Goal: Task Accomplishment & Management: Use online tool/utility

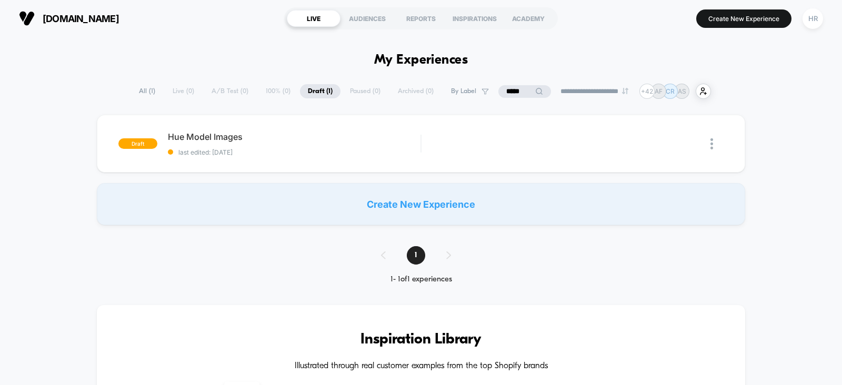
click at [507, 91] on input "*****" at bounding box center [524, 91] width 53 height 13
click at [507, 91] on input "*****" at bounding box center [524, 91] width 105 height 13
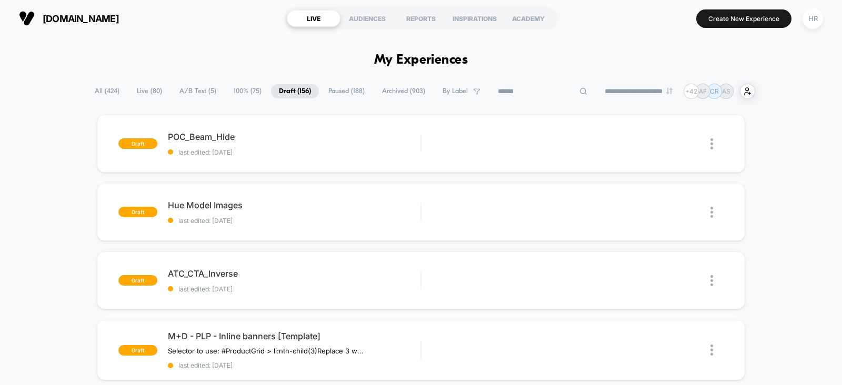
click at [197, 88] on span "A/B Test ( 5 )" at bounding box center [198, 91] width 53 height 14
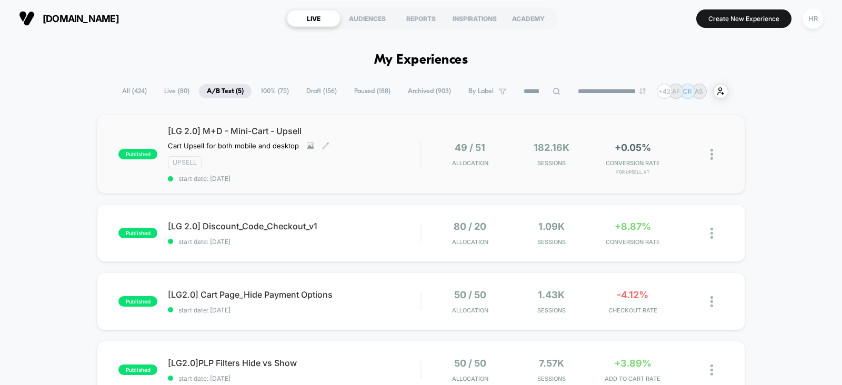
scroll to position [84, 0]
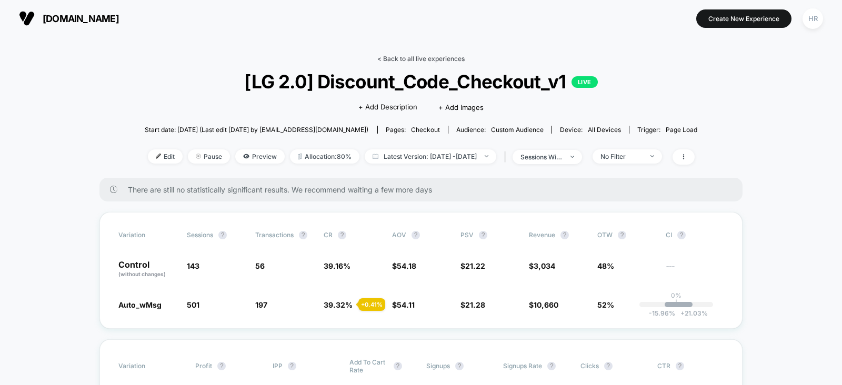
click at [424, 56] on link "< Back to all live experiences" at bounding box center [420, 59] width 87 height 8
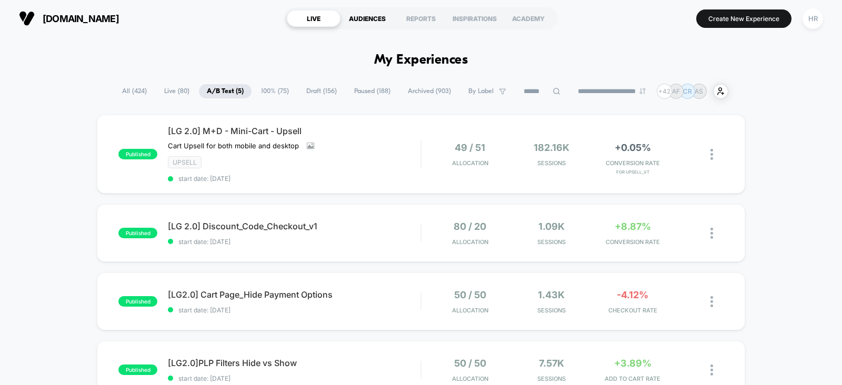
click at [371, 13] on div "AUDIENCES" at bounding box center [367, 18] width 54 height 17
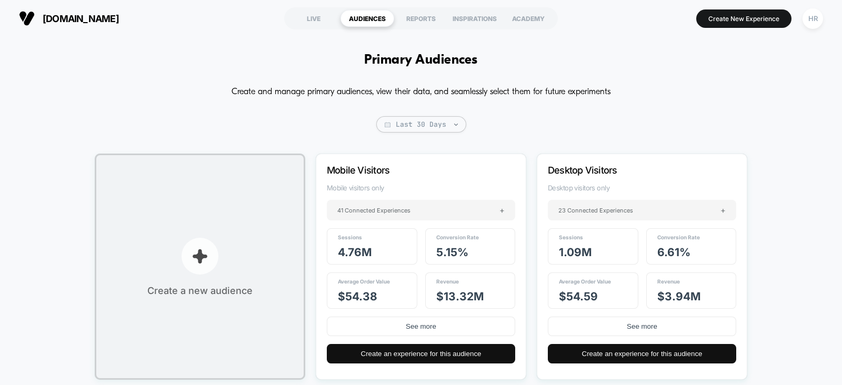
click at [203, 267] on p "button" at bounding box center [200, 256] width 37 height 37
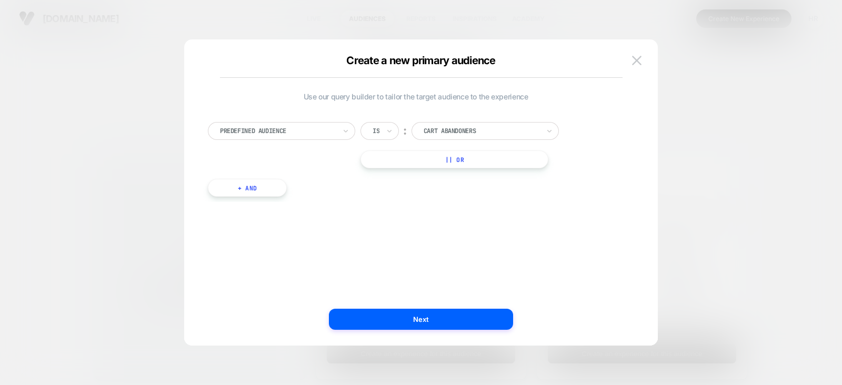
click at [303, 133] on div at bounding box center [278, 130] width 116 height 9
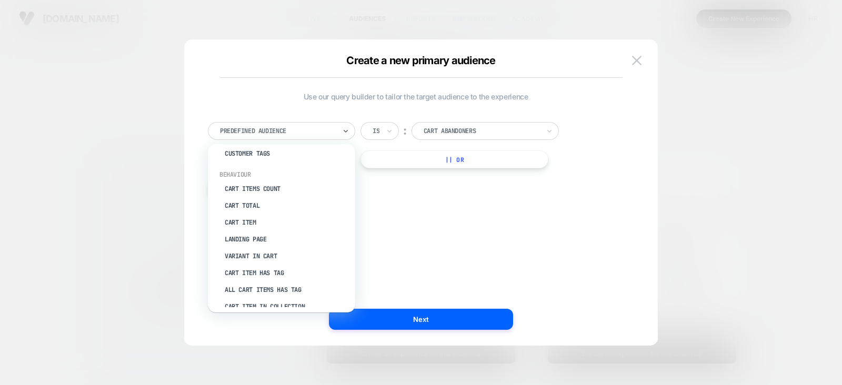
scroll to position [26, 0]
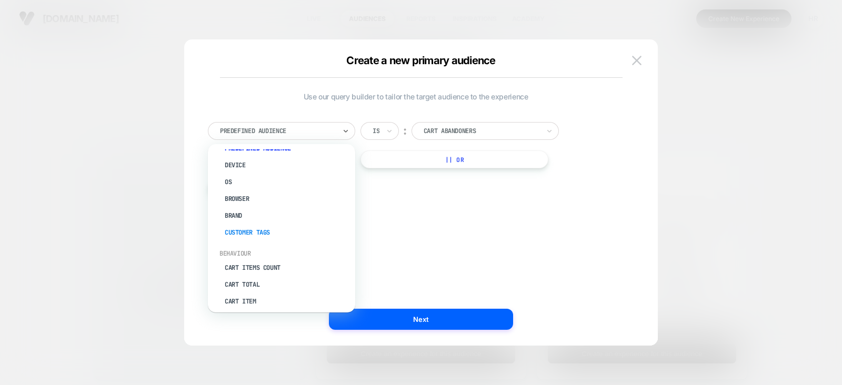
click at [246, 233] on div "Customer Tags" at bounding box center [286, 232] width 137 height 17
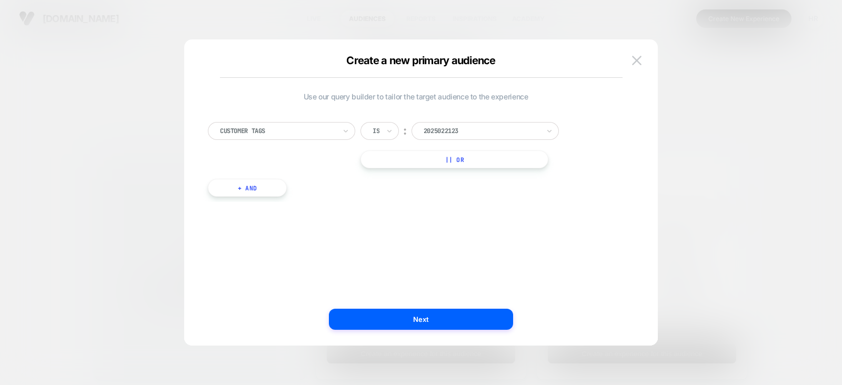
click at [501, 135] on div at bounding box center [482, 130] width 116 height 9
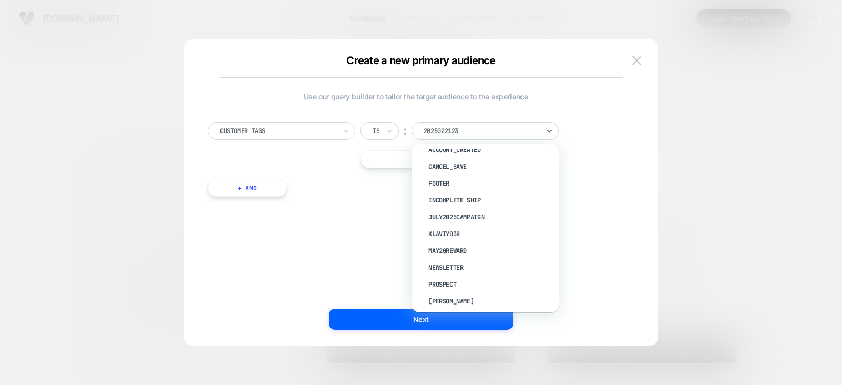
scroll to position [2654, 0]
click at [618, 165] on div "Customer Tags Is ︰ option account_created focused, 131 of 145. 145 results avai…" at bounding box center [416, 145] width 416 height 46
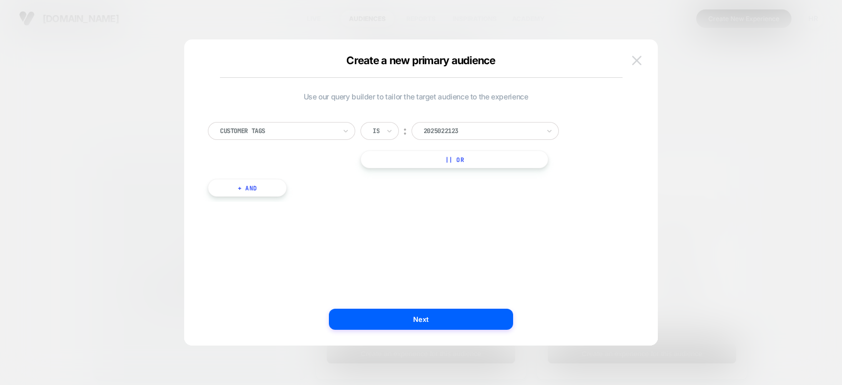
click at [637, 66] on button at bounding box center [637, 61] width 16 height 16
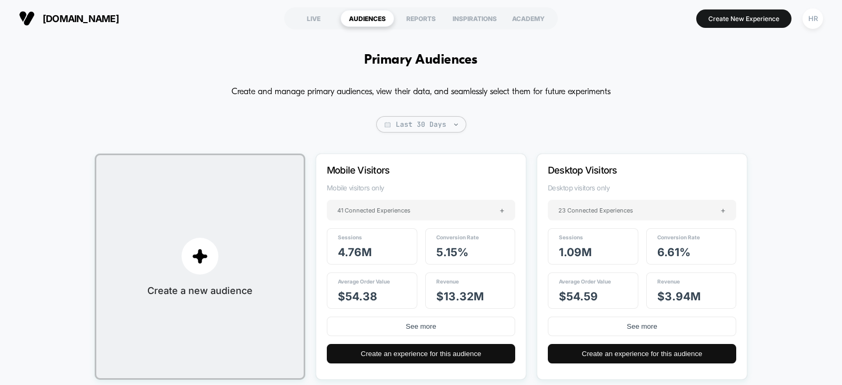
click at [312, 9] on section "LIVE AUDIENCES REPORTS INSPIRATIONS ACADEMY" at bounding box center [421, 18] width 274 height 26
click at [313, 14] on div "LIVE" at bounding box center [314, 18] width 54 height 17
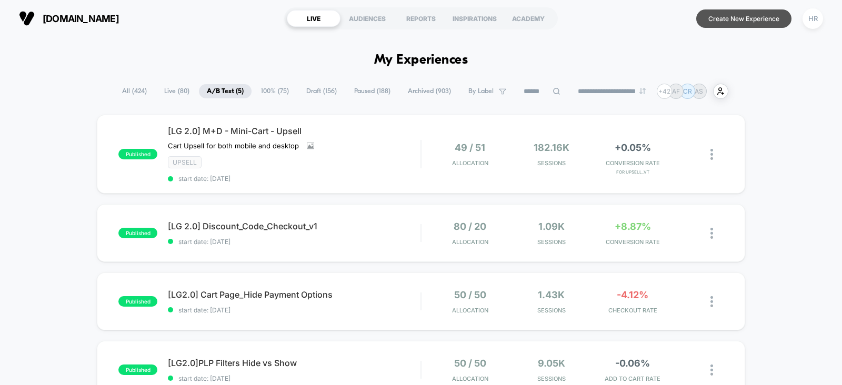
click at [731, 21] on button "Create New Experience" at bounding box center [743, 18] width 95 height 18
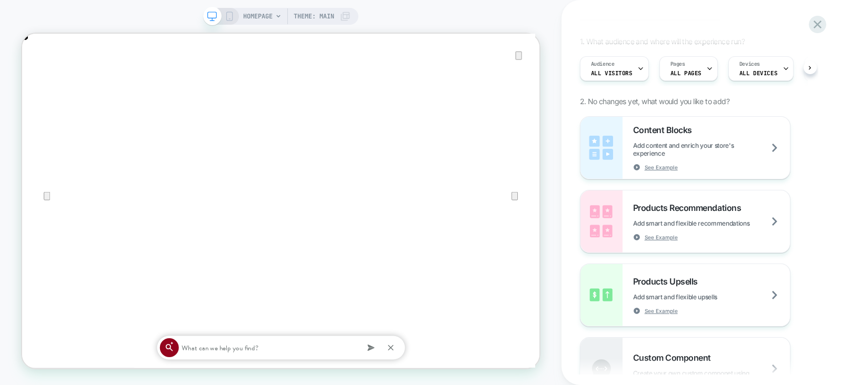
scroll to position [0, 690]
click at [701, 353] on span "Custom Component" at bounding box center [674, 358] width 83 height 11
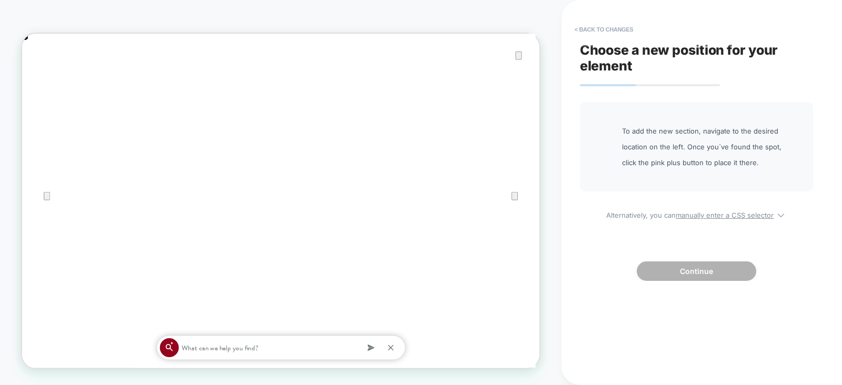
scroll to position [0, 1380]
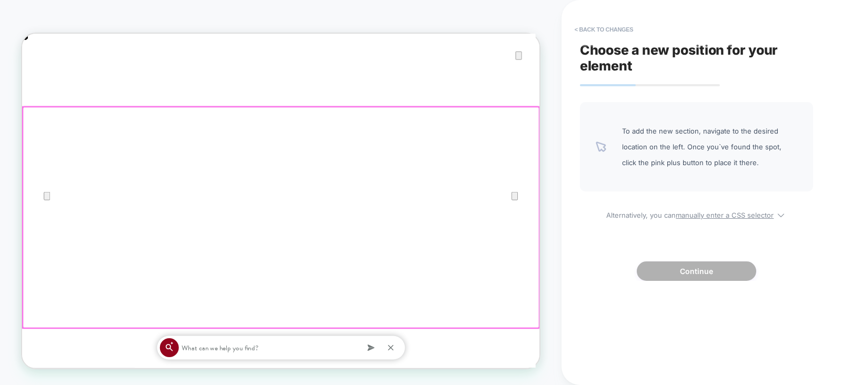
click at [408, 261] on div at bounding box center [367, 279] width 688 height 295
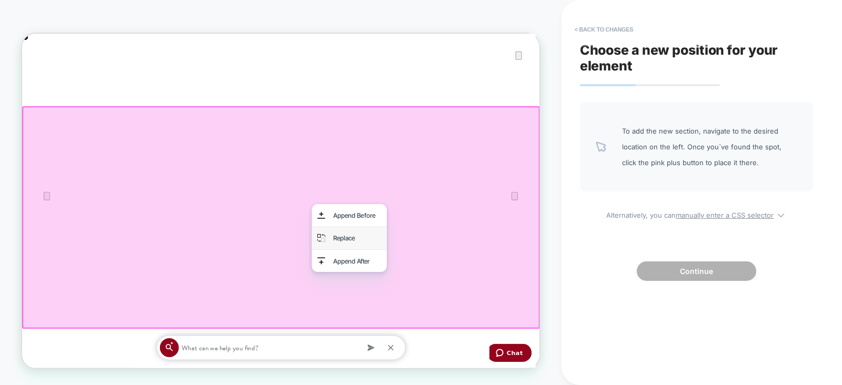
scroll to position [0, 0]
click at [443, 299] on div "Replace" at bounding box center [469, 306] width 64 height 15
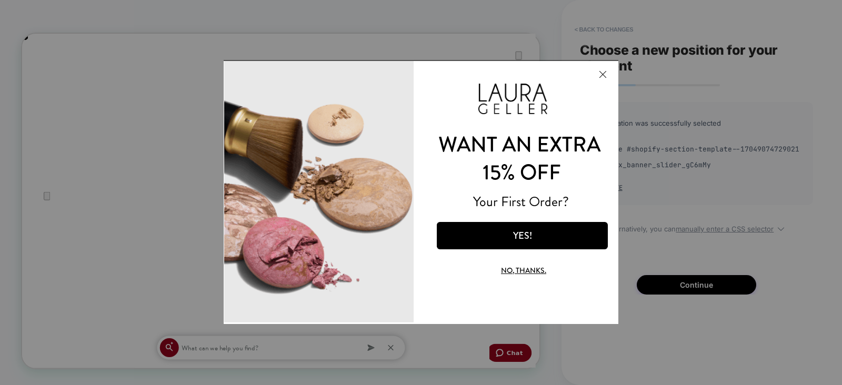
click at [0, 0] on div at bounding box center [0, 0] width 0 height 0
click at [605, 78] on button "Close Modal" at bounding box center [602, 74] width 28 height 25
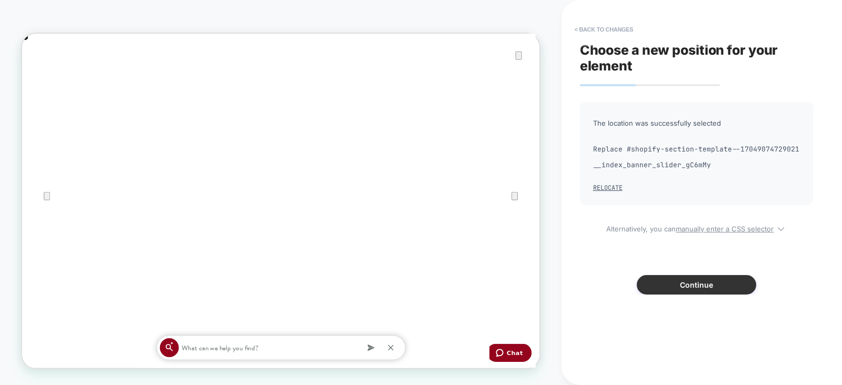
click at [0, 0] on button "Continue" at bounding box center [0, 0] width 0 height 0
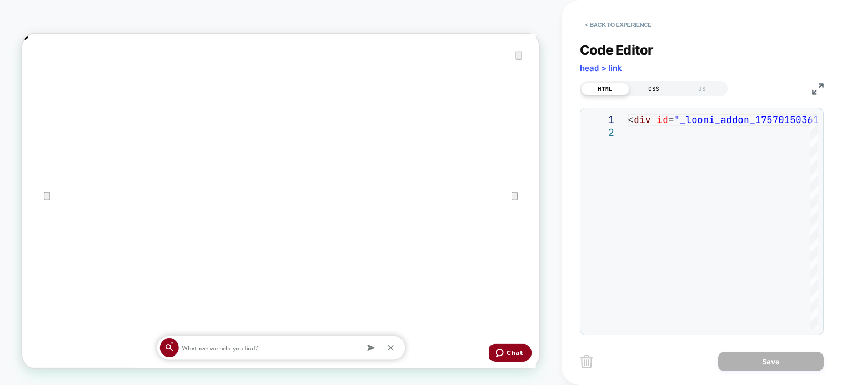
click at [0, 0] on div "CSS" at bounding box center [0, 0] width 0 height 0
click at [0, 0] on button "< Back to experience" at bounding box center [0, 0] width 0 height 0
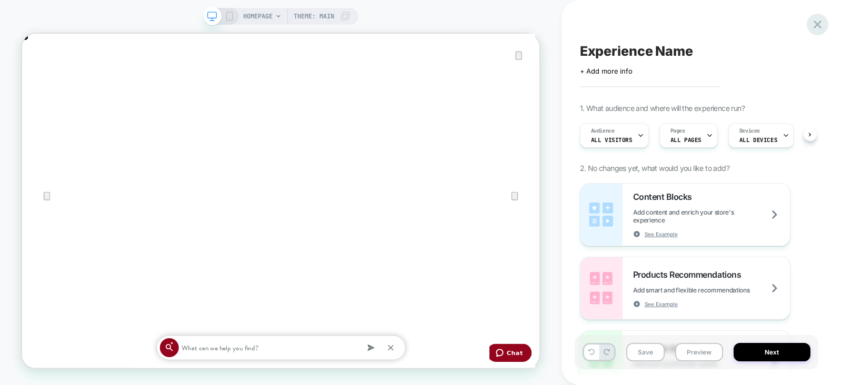
click at [818, 28] on icon at bounding box center [817, 24] width 14 height 14
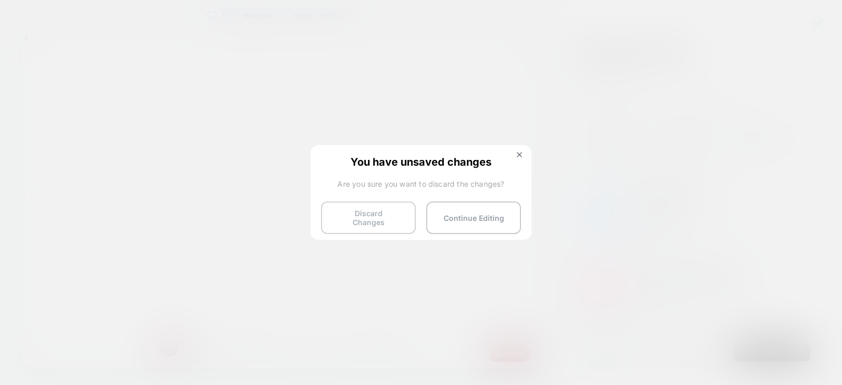
click at [353, 211] on button "Discard Changes" at bounding box center [368, 218] width 95 height 33
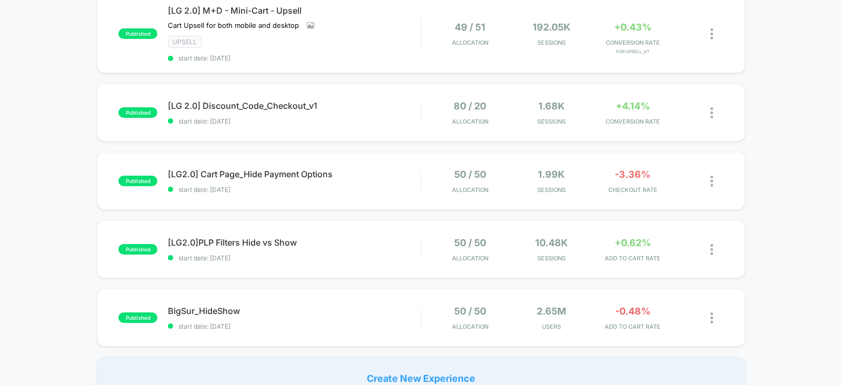
scroll to position [122, 0]
click at [384, 107] on span "[LG 2.0] Discount_Code_Checkout_v1 Click to edit experience details" at bounding box center [294, 104] width 253 height 11
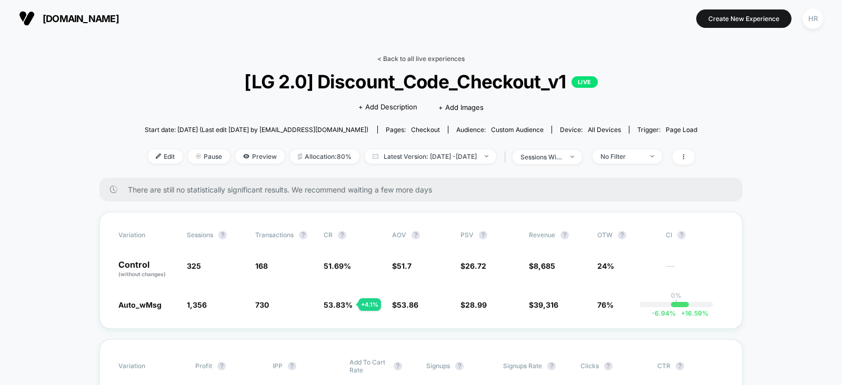
click at [410, 57] on link "< Back to all live experiences" at bounding box center [420, 59] width 87 height 8
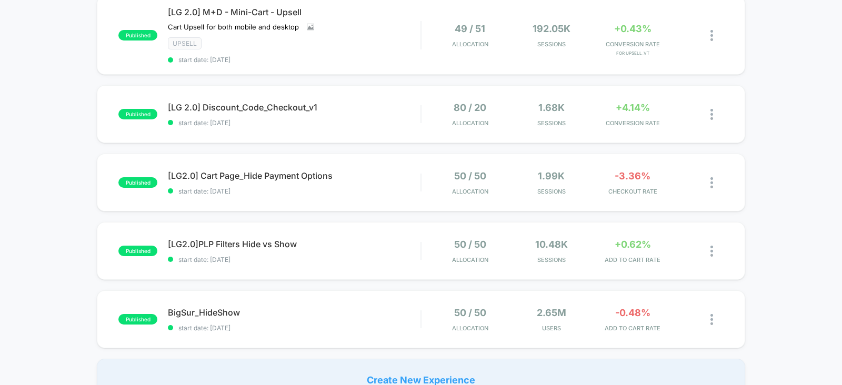
scroll to position [119, 0]
click at [374, 122] on span "start date: [DATE]" at bounding box center [294, 122] width 253 height 8
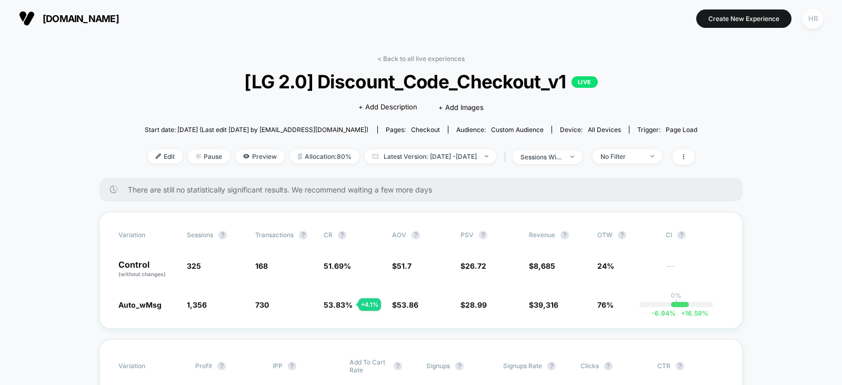
click at [818, 13] on div "HR" at bounding box center [812, 18] width 21 height 21
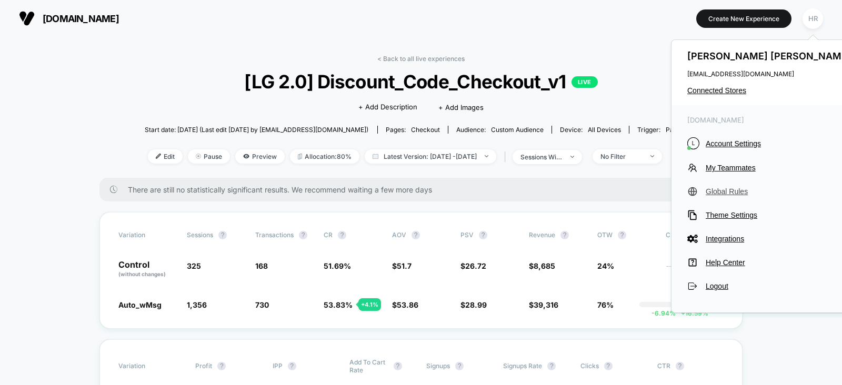
click at [716, 192] on span "Global Rules" at bounding box center [780, 191] width 148 height 8
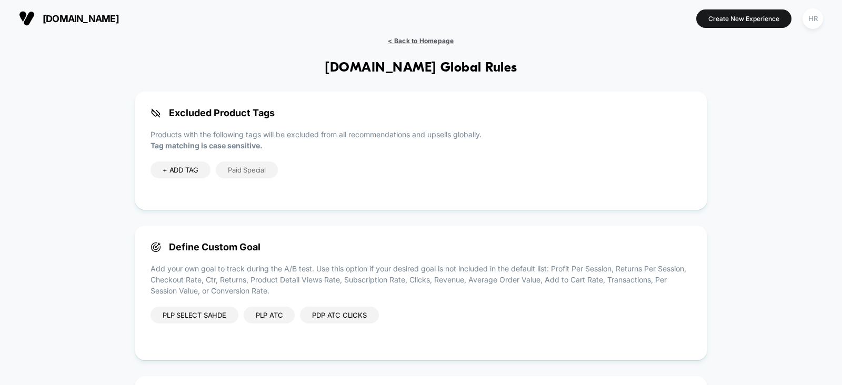
click at [433, 40] on span "< Back to Homepage" at bounding box center [421, 41] width 66 height 8
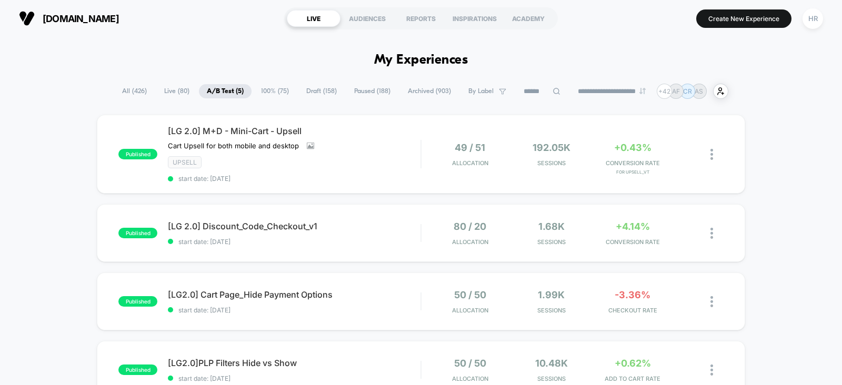
click at [128, 91] on span "All ( 426 )" at bounding box center [134, 91] width 41 height 14
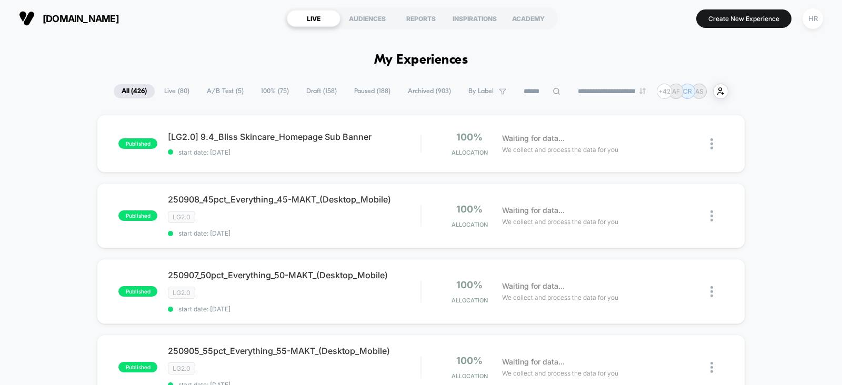
click at [366, 91] on span "Paused ( 188 )" at bounding box center [372, 91] width 52 height 14
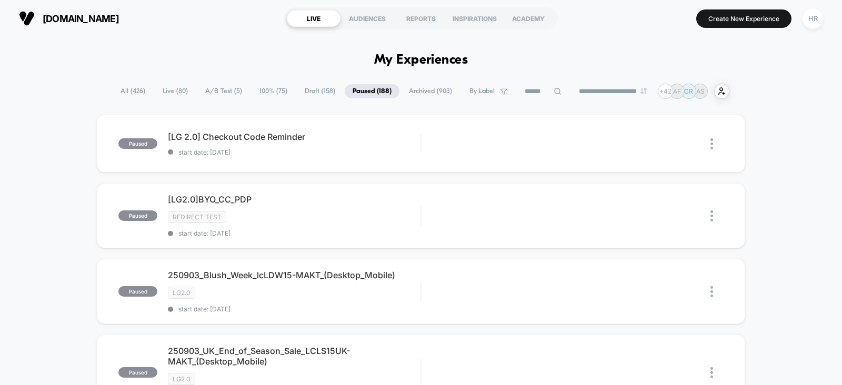
click at [133, 92] on span "All ( 426 )" at bounding box center [133, 91] width 41 height 14
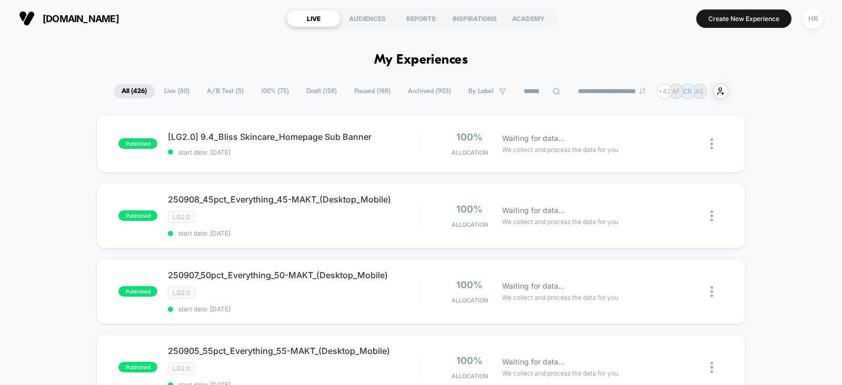
click at [522, 89] on input at bounding box center [542, 91] width 53 height 13
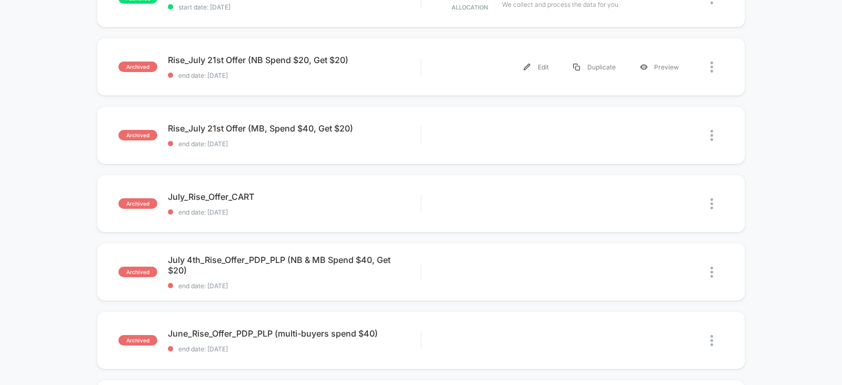
scroll to position [214, 0]
type input "****"
click at [418, 143] on span "end date: [DATE]" at bounding box center [294, 143] width 253 height 8
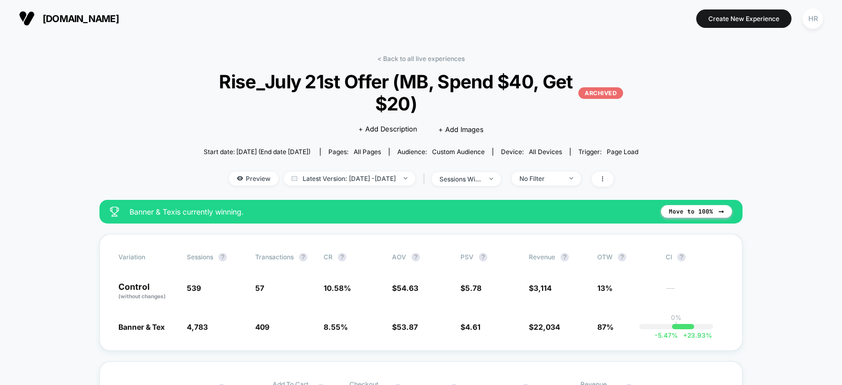
click at [446, 59] on link "< Back to all live experiences" at bounding box center [420, 59] width 87 height 8
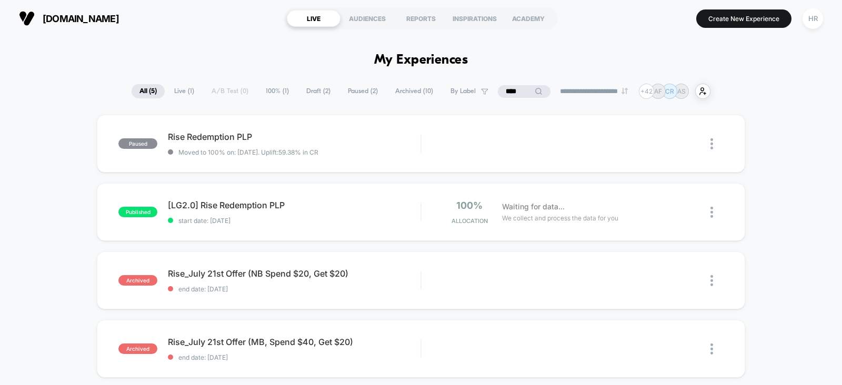
click at [273, 93] on span "100% ( 1 )" at bounding box center [277, 91] width 39 height 14
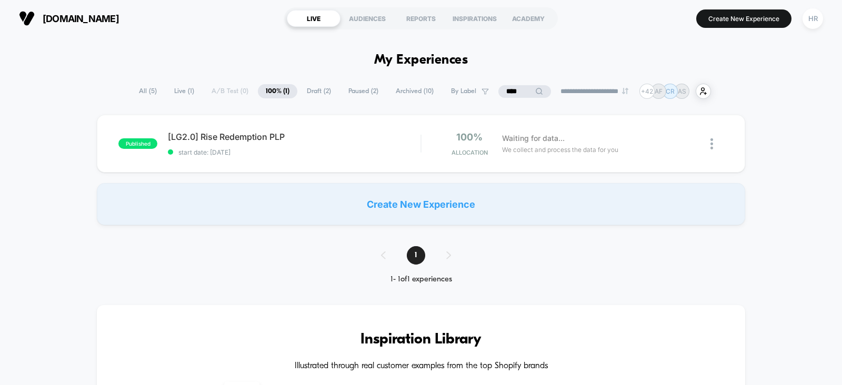
click at [521, 92] on input "****" at bounding box center [524, 91] width 53 height 13
click at [521, 92] on input "****" at bounding box center [524, 91] width 105 height 13
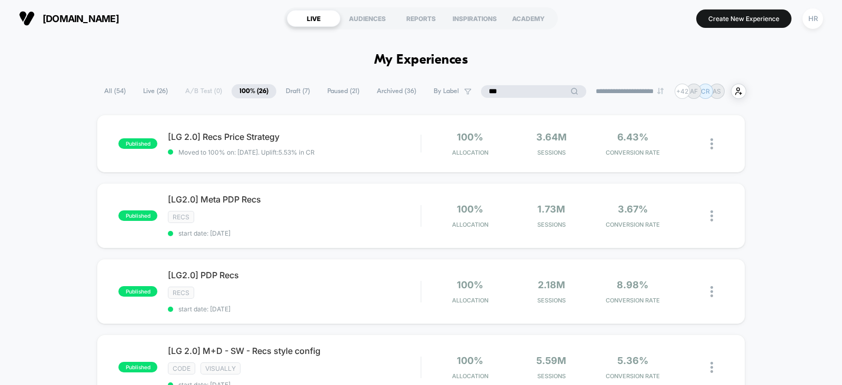
type input "***"
